Goal: Task Accomplishment & Management: Manage account settings

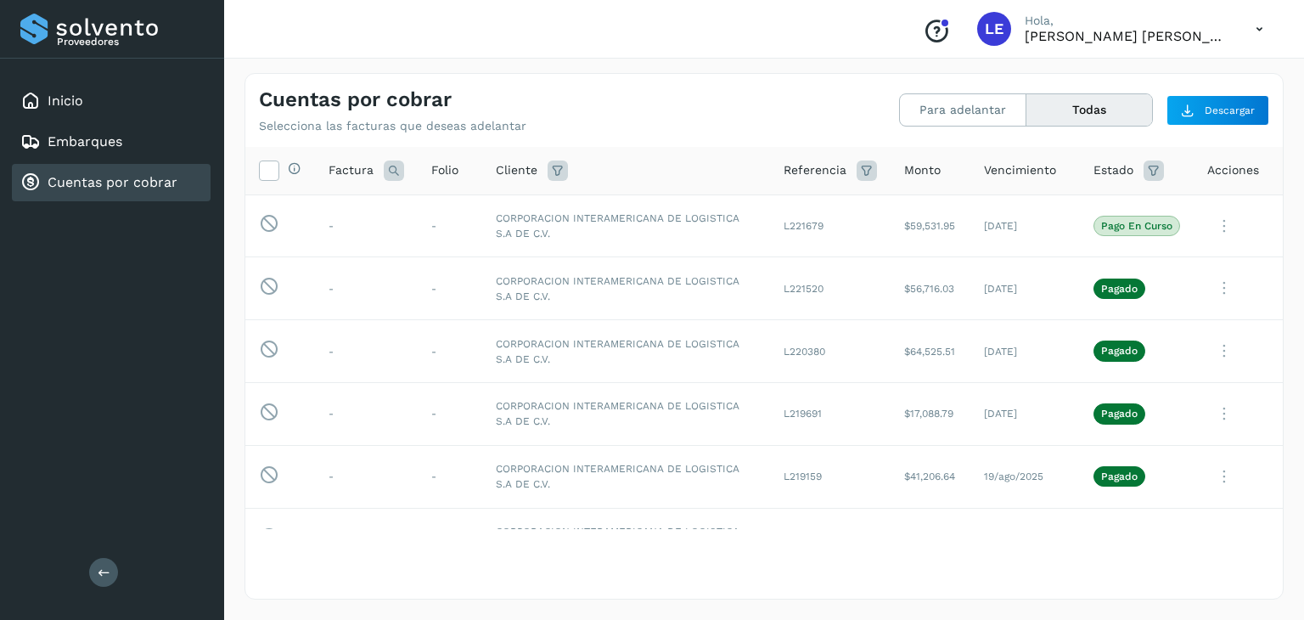
click at [1082, 113] on button "Todas" at bounding box center [1090, 109] width 126 height 31
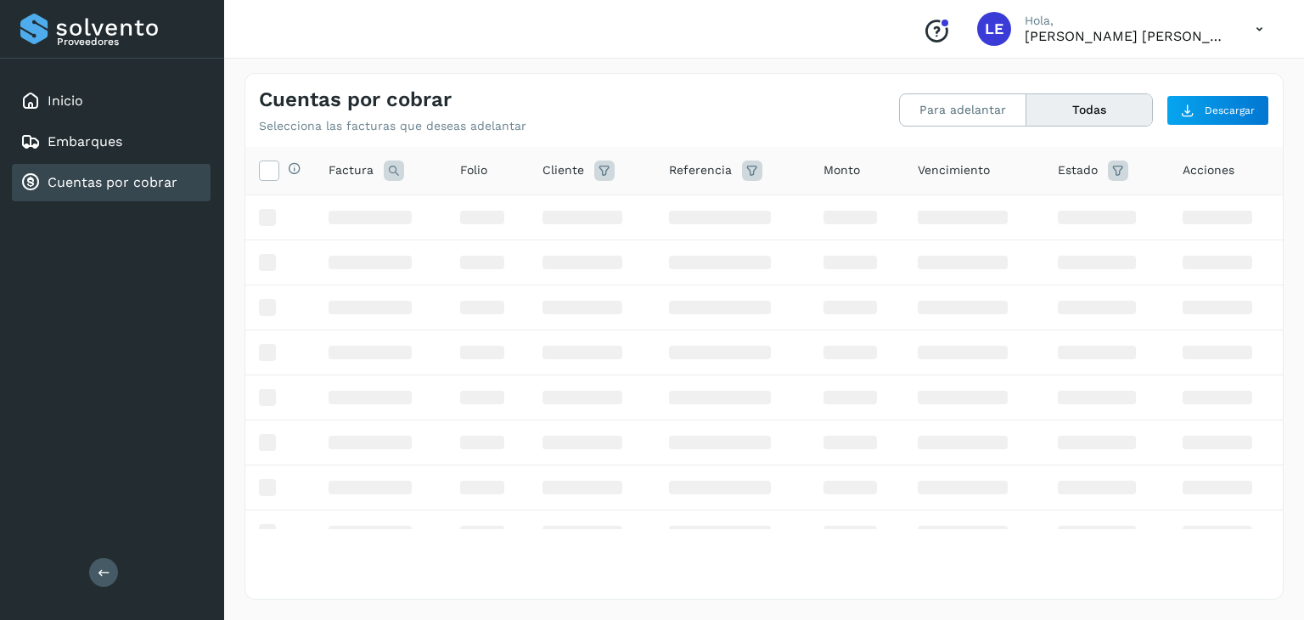
click at [115, 169] on div "Cuentas por cobrar" at bounding box center [111, 182] width 199 height 37
click at [113, 183] on link "Cuentas por cobrar" at bounding box center [113, 182] width 130 height 16
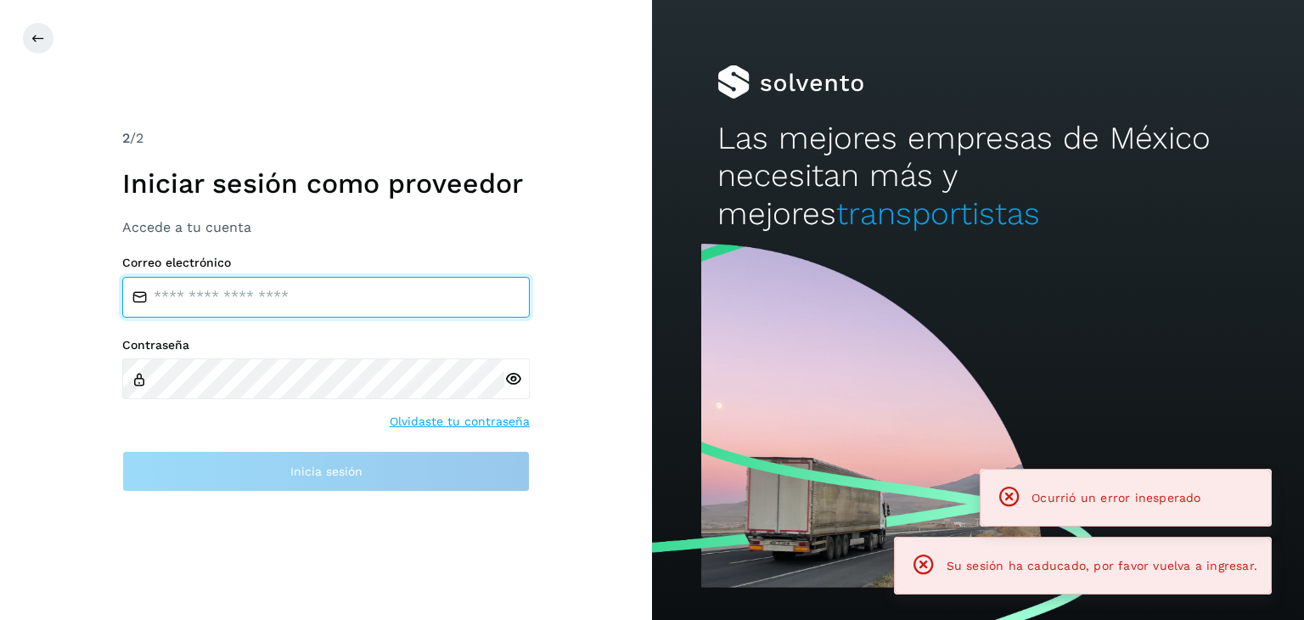
click at [316, 300] on input "email" at bounding box center [326, 297] width 408 height 41
type input "**********"
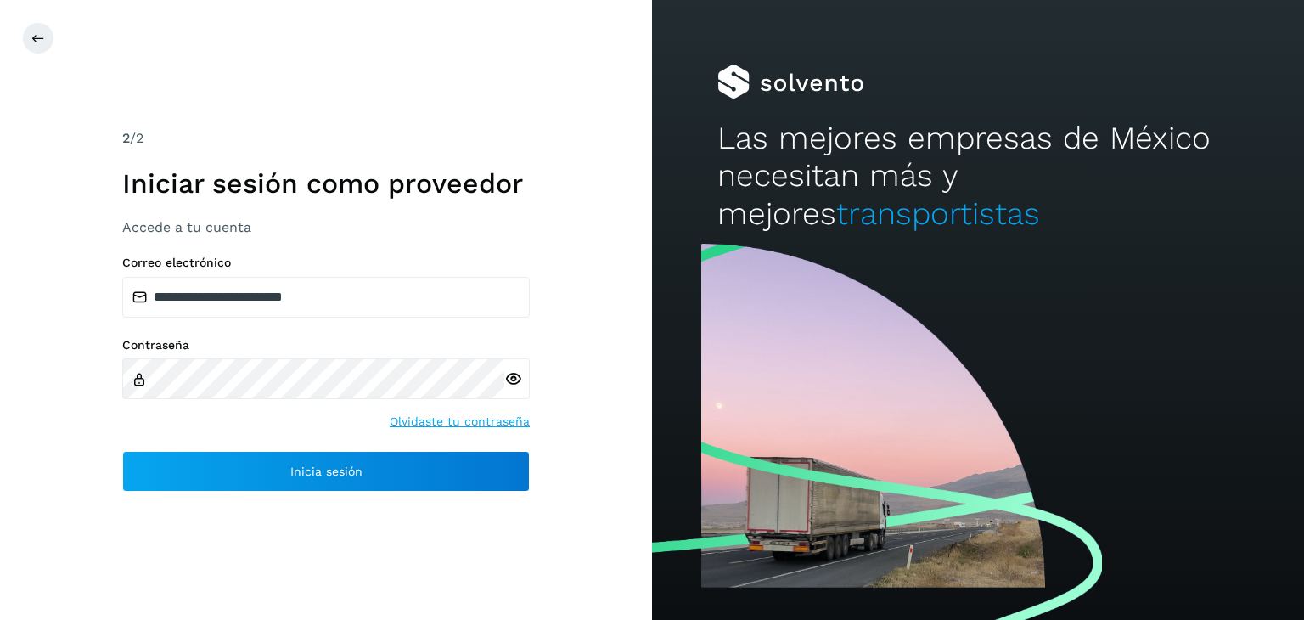
click at [516, 378] on icon at bounding box center [513, 379] width 18 height 18
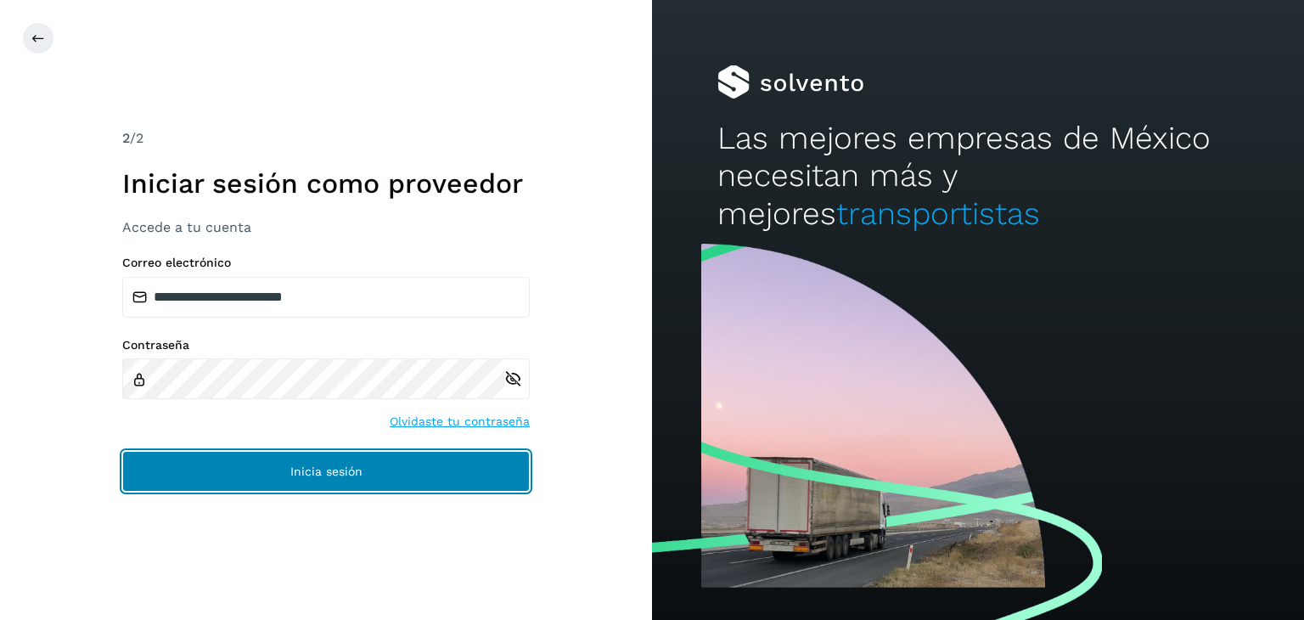
click at [397, 473] on button "Inicia sesión" at bounding box center [326, 471] width 408 height 41
